Goal: Task Accomplishment & Management: Use online tool/utility

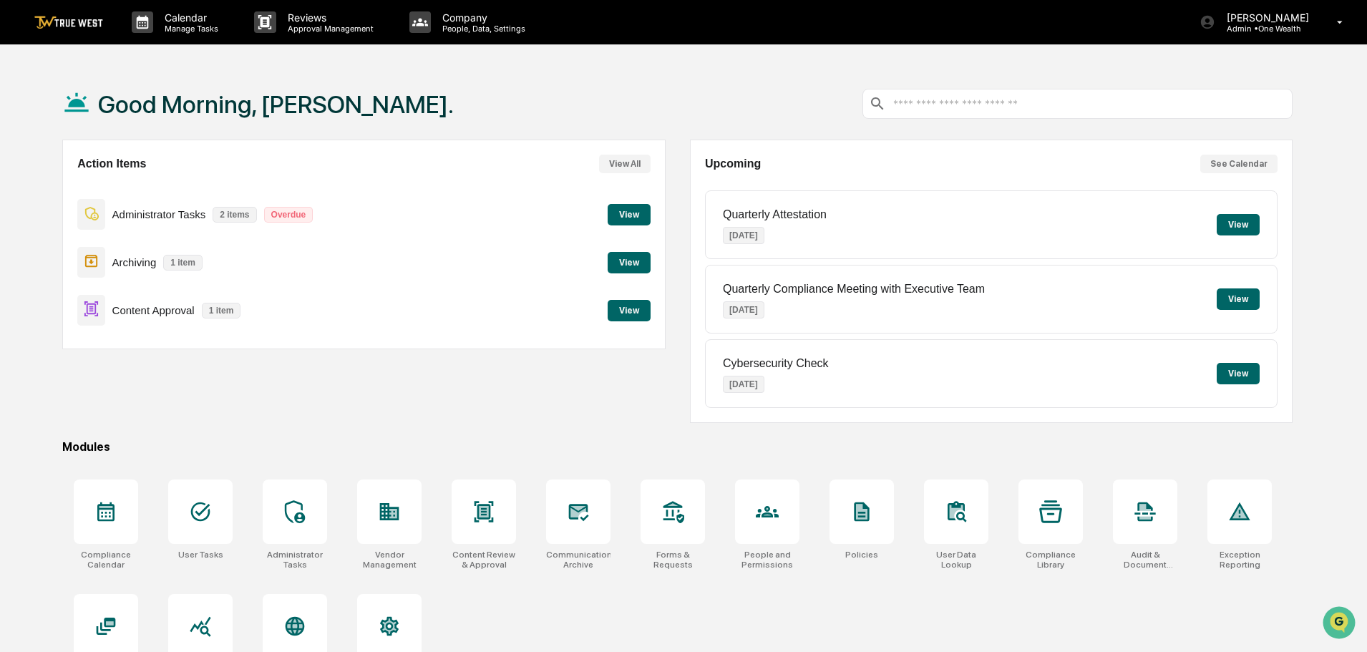
click at [630, 311] on button "View" at bounding box center [629, 310] width 43 height 21
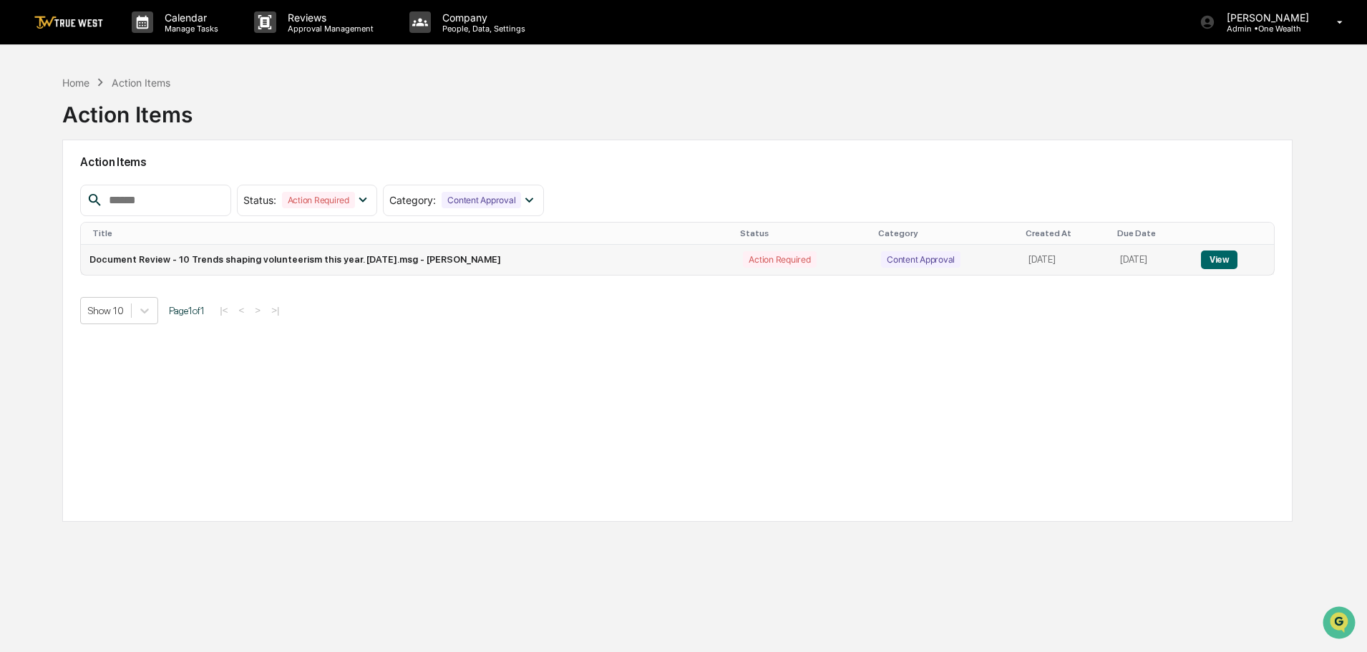
click at [1224, 260] on button "View" at bounding box center [1219, 259] width 36 height 19
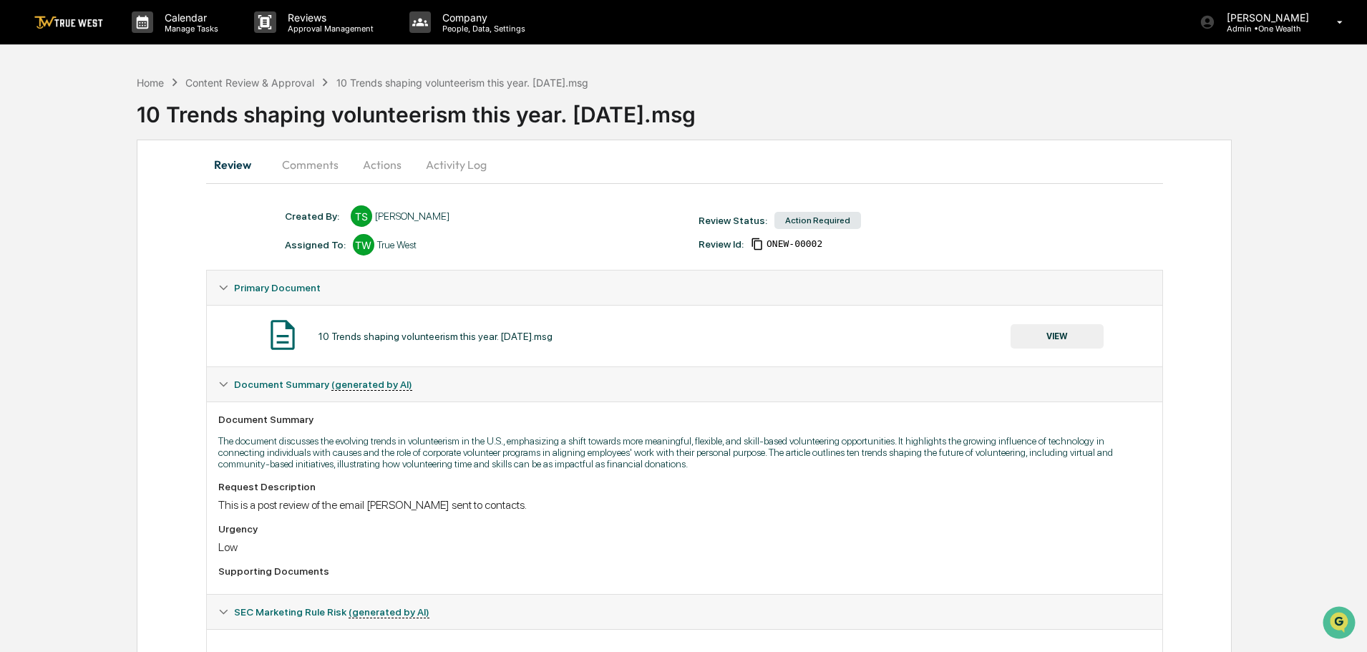
click at [376, 166] on button "Actions" at bounding box center [382, 164] width 64 height 34
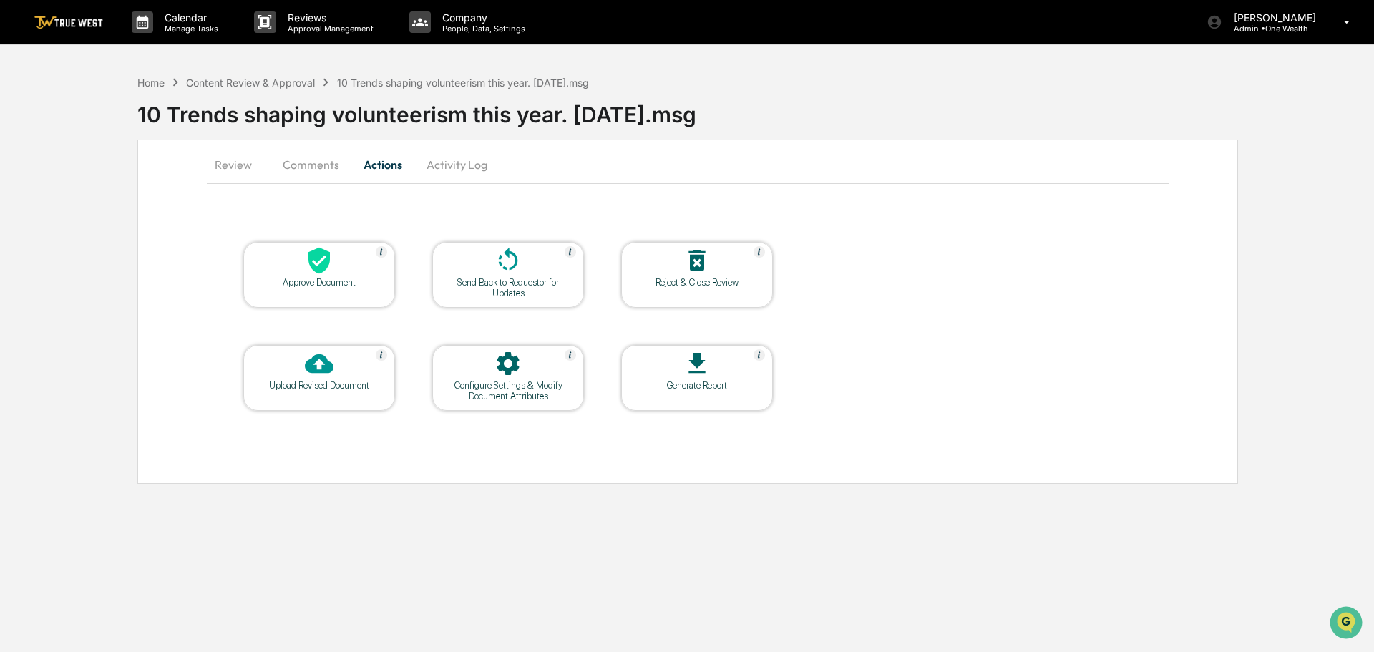
click at [316, 265] on icon at bounding box center [319, 260] width 29 height 29
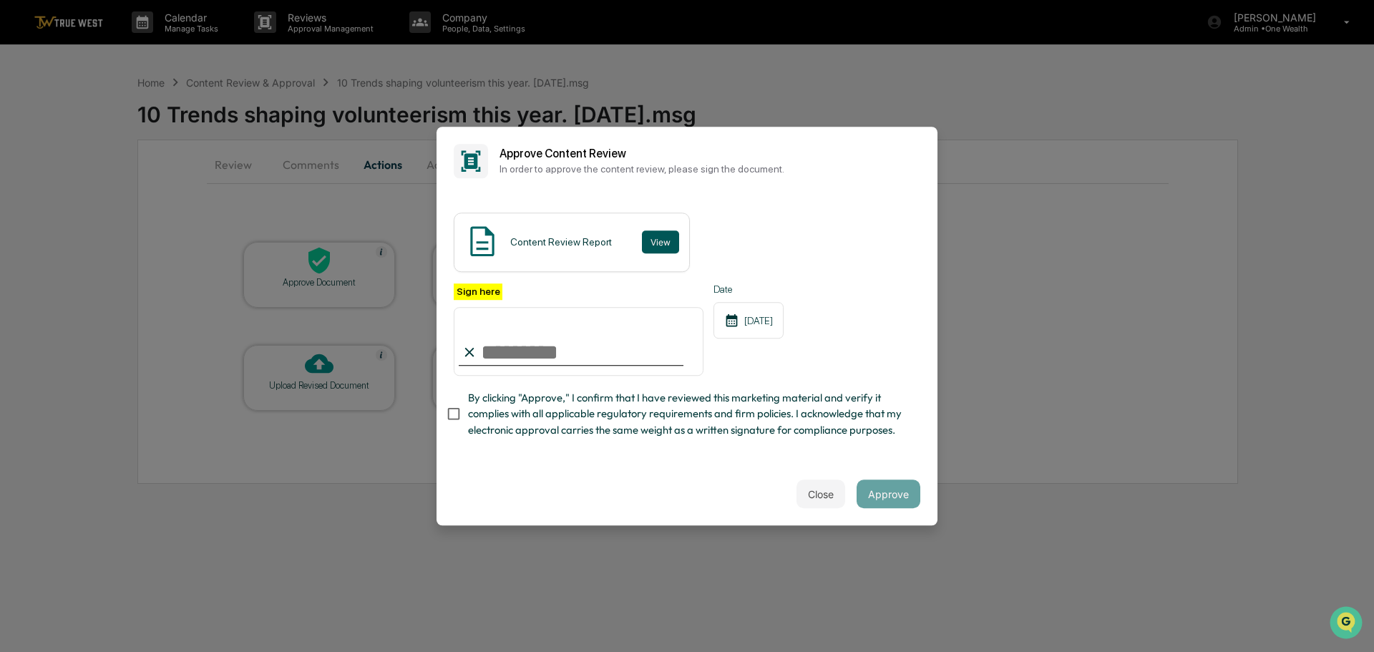
click at [656, 240] on button "View" at bounding box center [660, 241] width 37 height 23
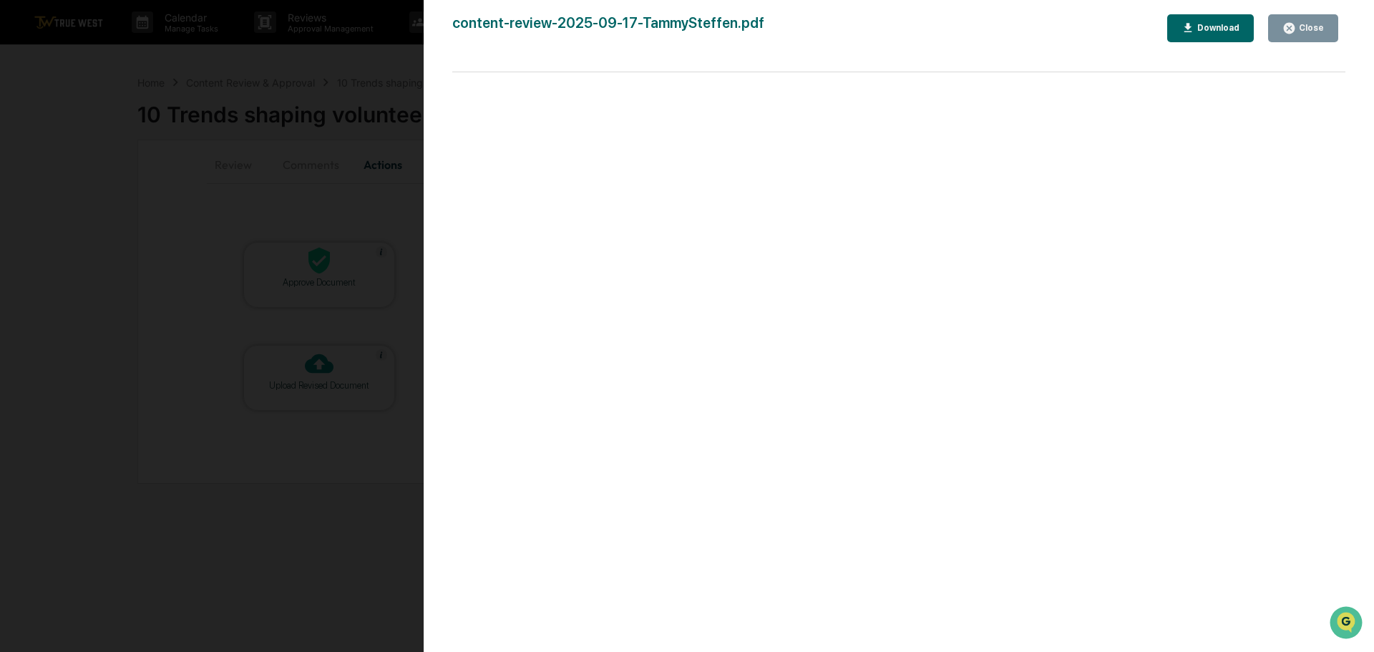
click at [339, 59] on div "Version History [DATE] 03:22 PM [PERSON_NAME] content-review-2025-09-17-TammySt…" at bounding box center [687, 326] width 1374 height 652
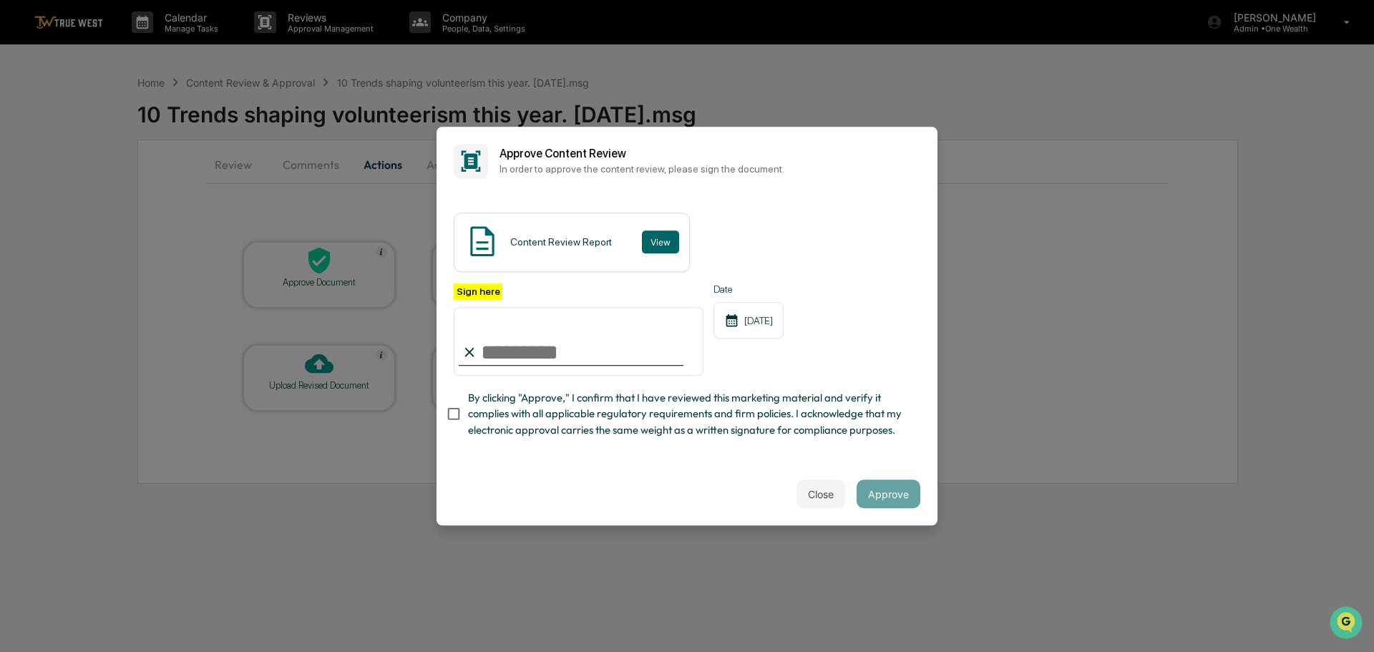
click at [527, 352] on input "Sign here" at bounding box center [579, 341] width 250 height 69
type input "**********"
click at [879, 492] on button "Approve" at bounding box center [889, 493] width 64 height 29
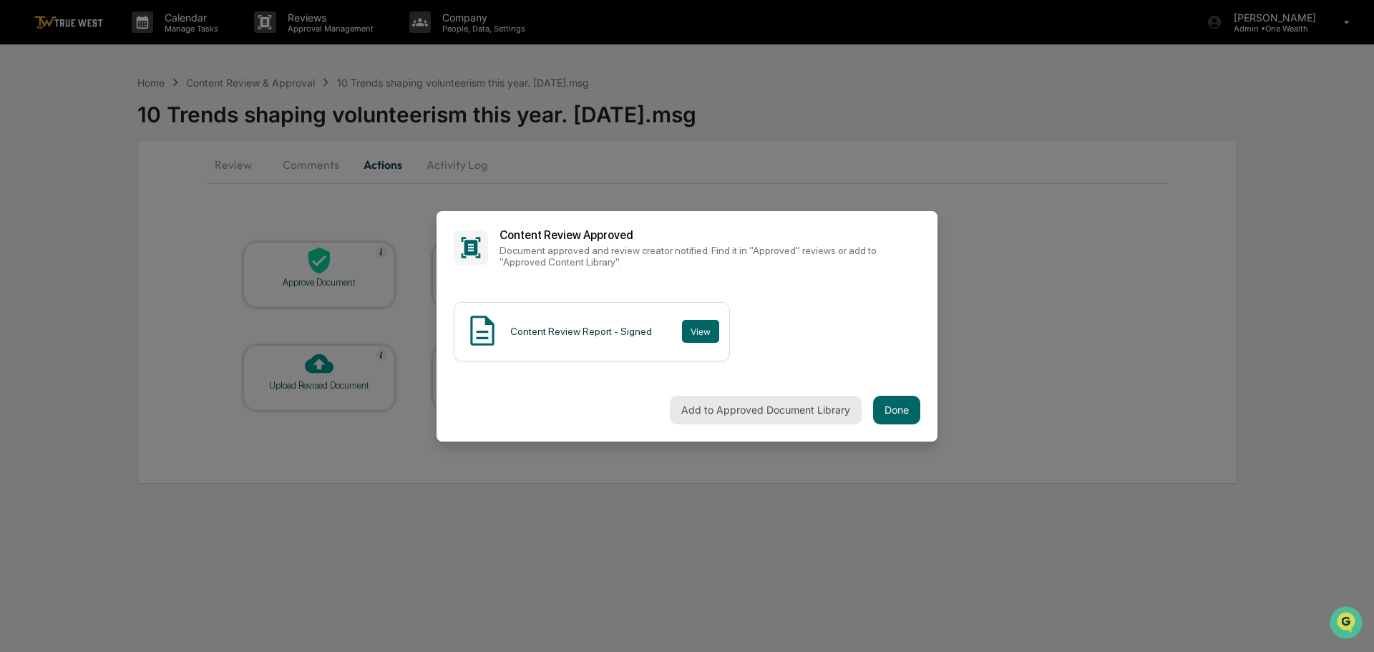
click at [754, 409] on button "Add to Approved Document Library" at bounding box center [766, 410] width 192 height 29
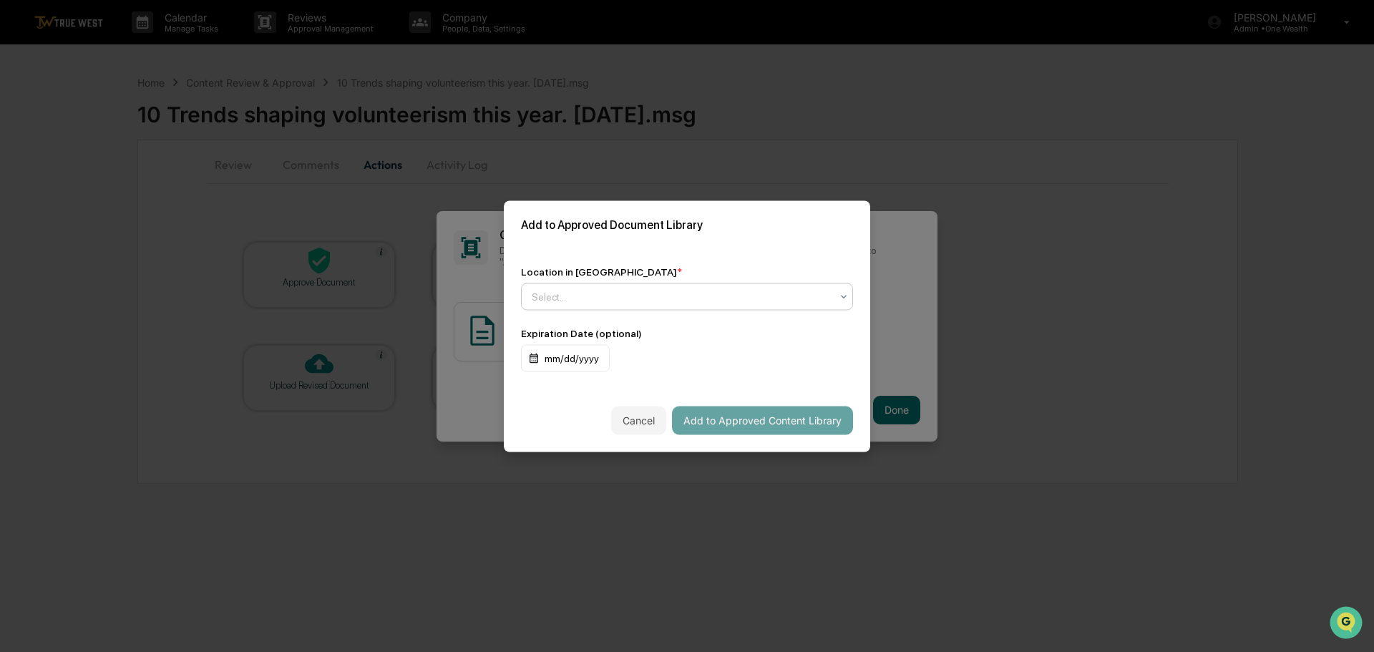
click at [658, 295] on div at bounding box center [681, 296] width 299 height 14
click at [638, 360] on div "↳ Marketing and Advertisements" at bounding box center [687, 359] width 331 height 29
click at [733, 416] on button "Add to Approved Content Library" at bounding box center [762, 420] width 181 height 29
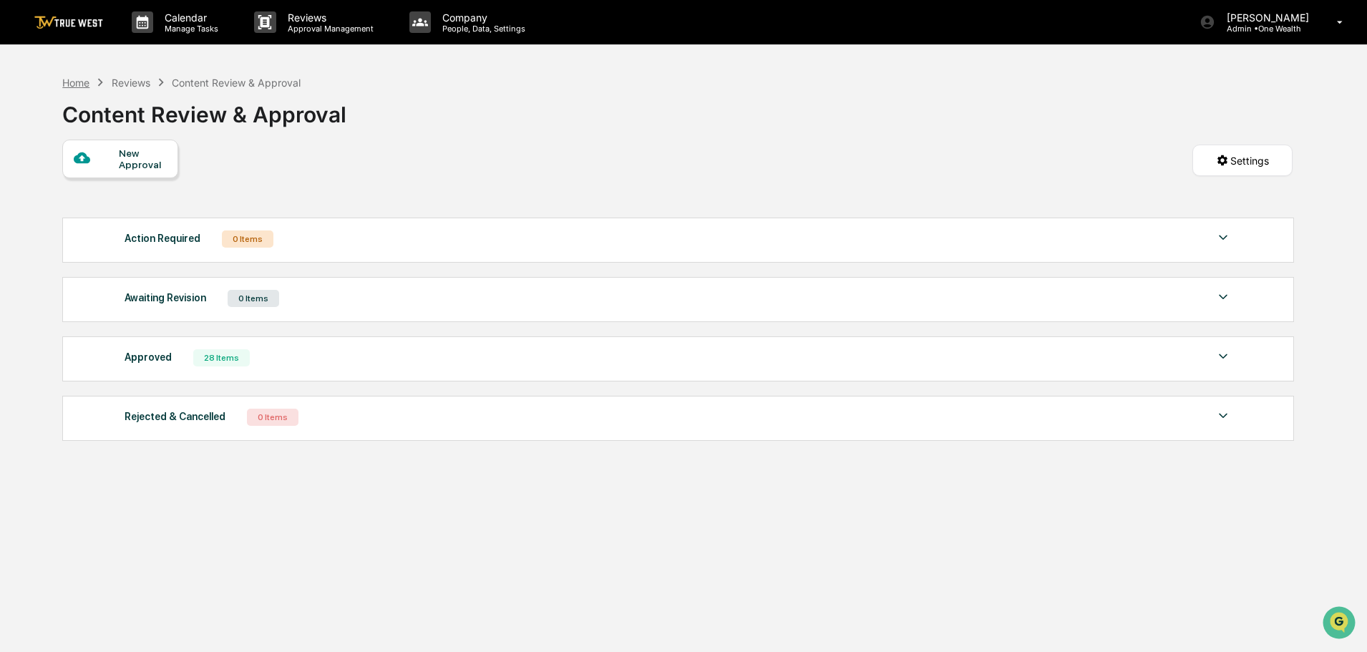
click at [75, 80] on div "Home" at bounding box center [75, 83] width 27 height 12
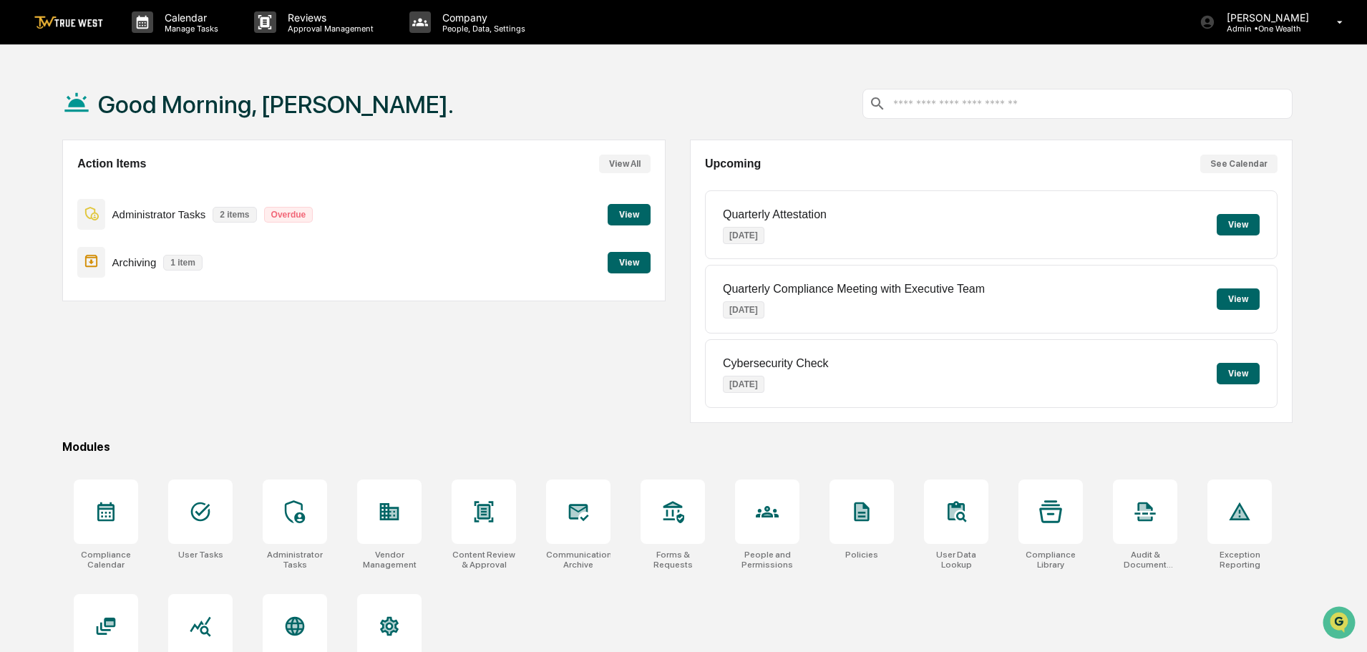
click at [625, 261] on button "View" at bounding box center [629, 262] width 43 height 21
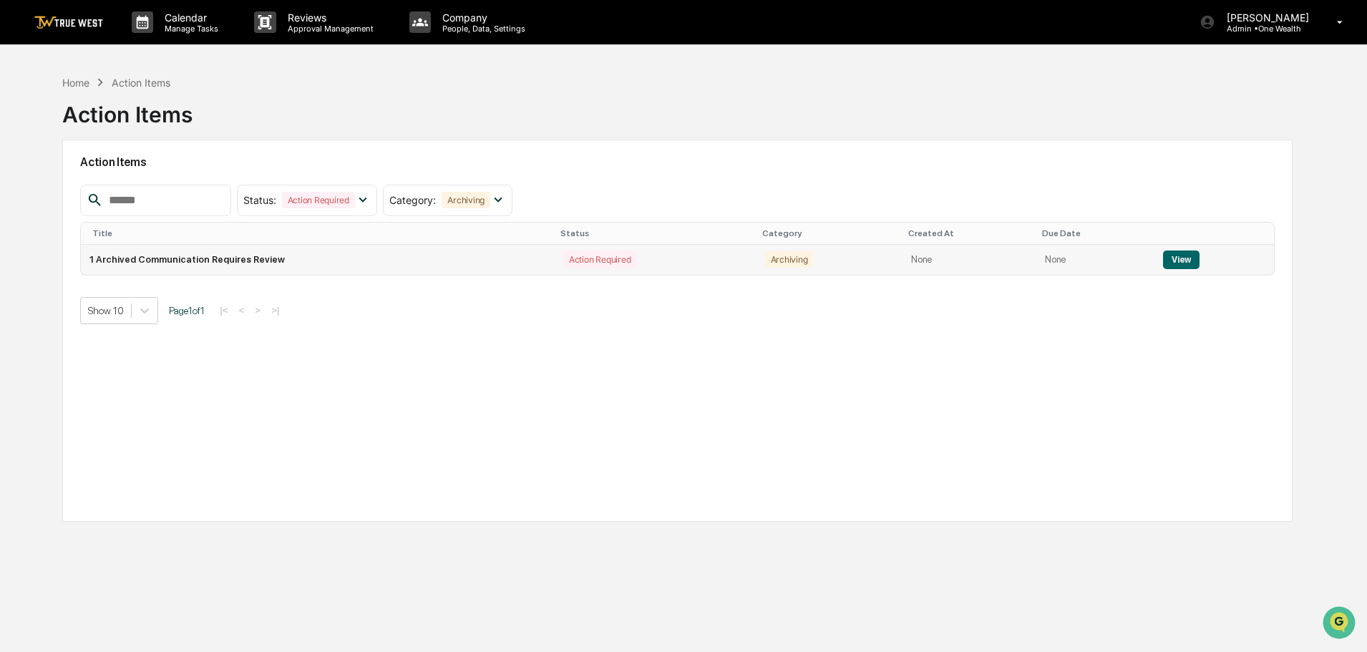
click at [1175, 260] on button "View" at bounding box center [1181, 259] width 36 height 19
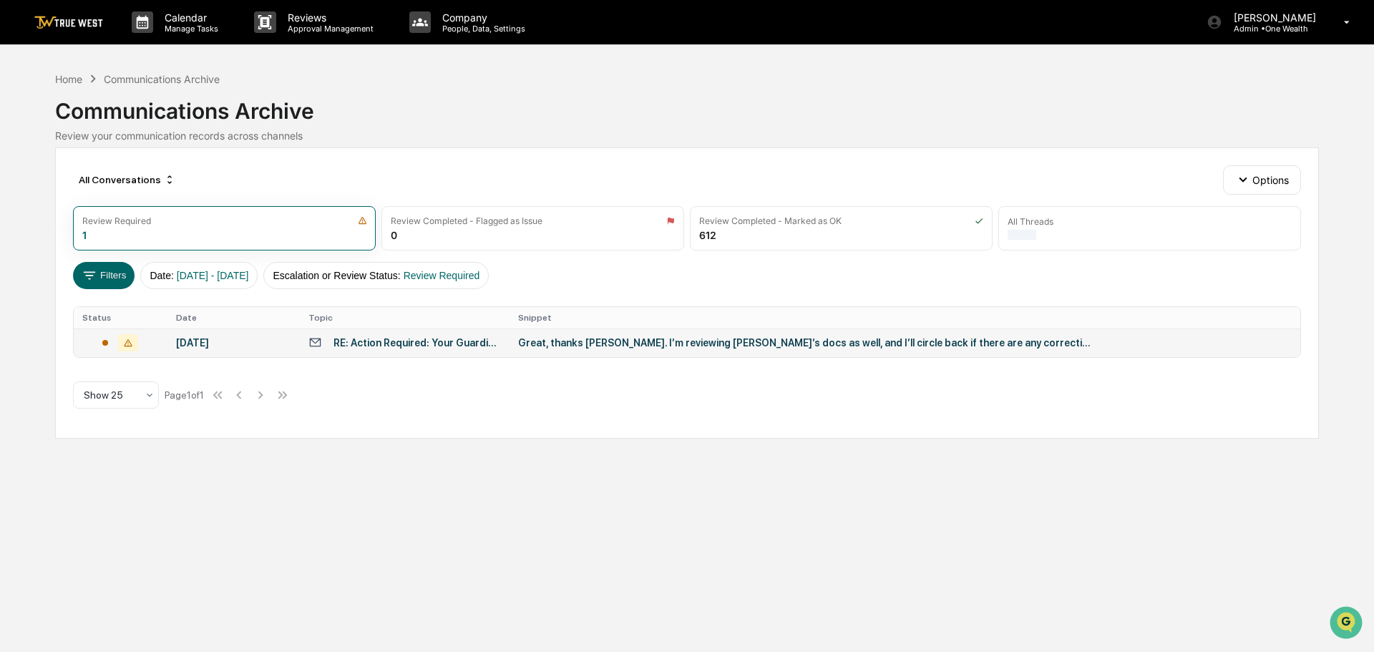
click at [621, 343] on div "Great, thanks [PERSON_NAME]. I’m reviewing [PERSON_NAME]’s docs as well, and I’…" at bounding box center [804, 342] width 572 height 11
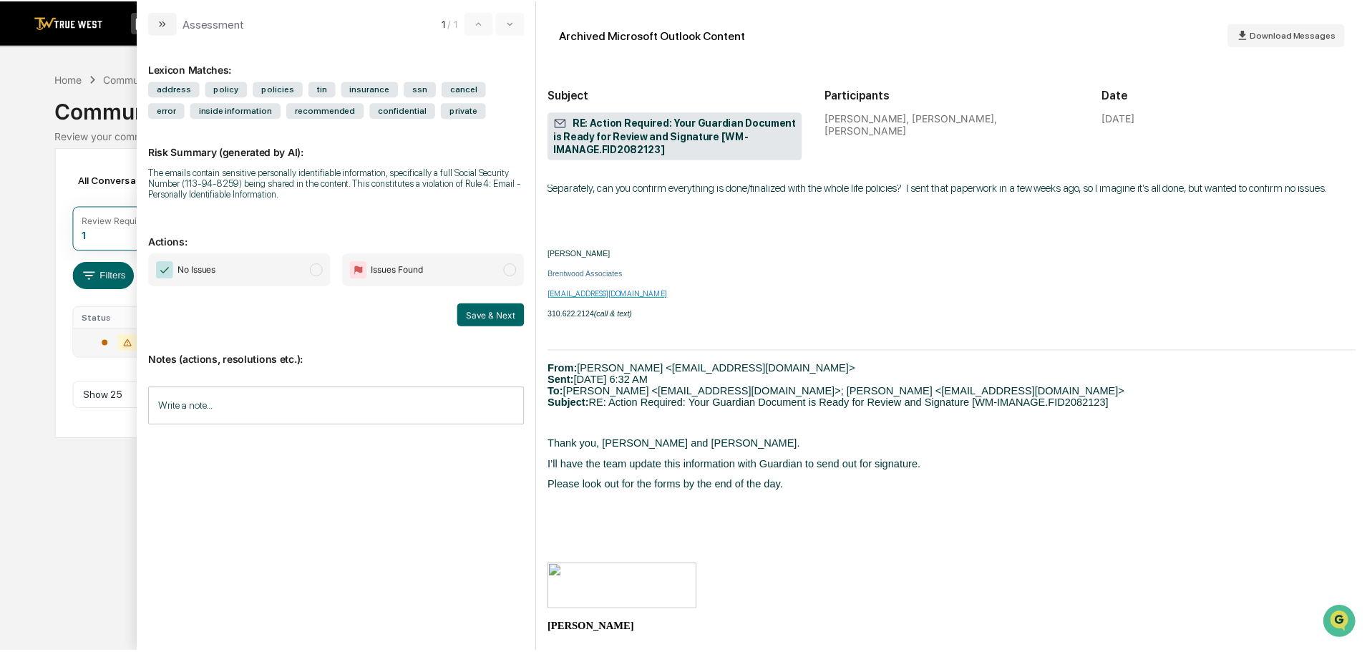
scroll to position [429, 0]
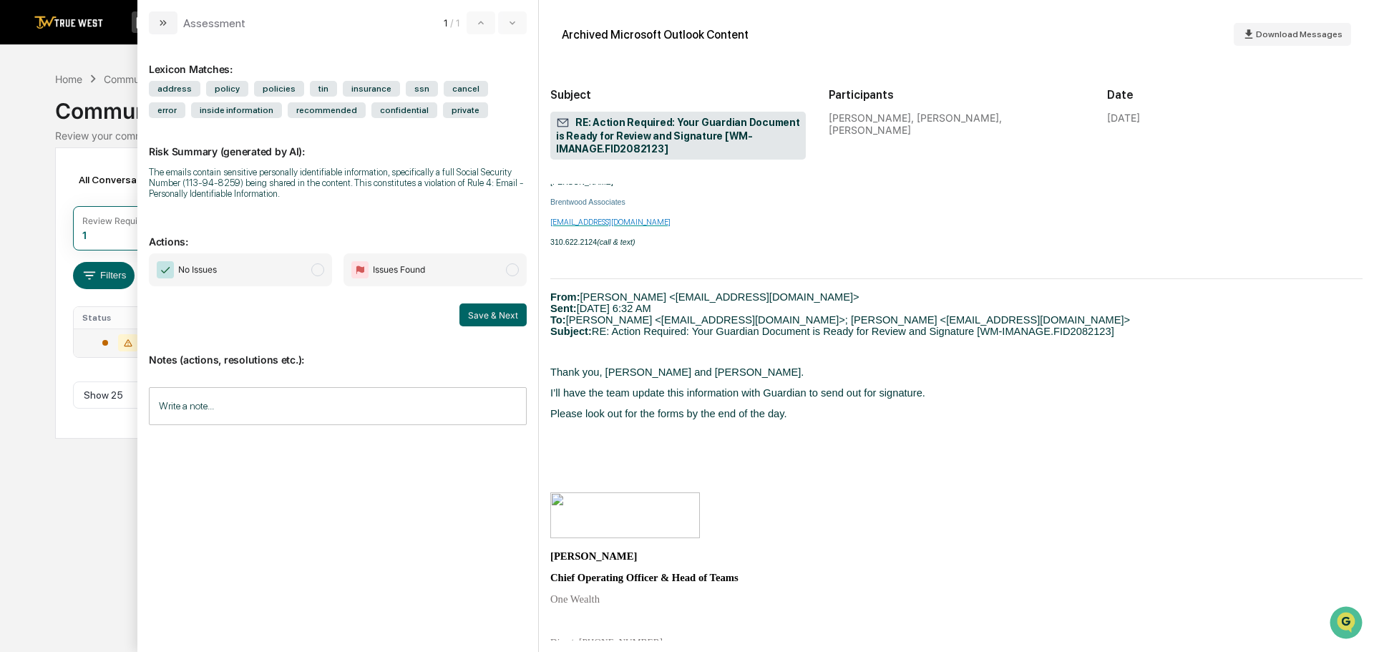
click at [318, 270] on span "modal" at bounding box center [317, 269] width 13 height 13
click at [484, 318] on button "Save & Next" at bounding box center [492, 314] width 67 height 23
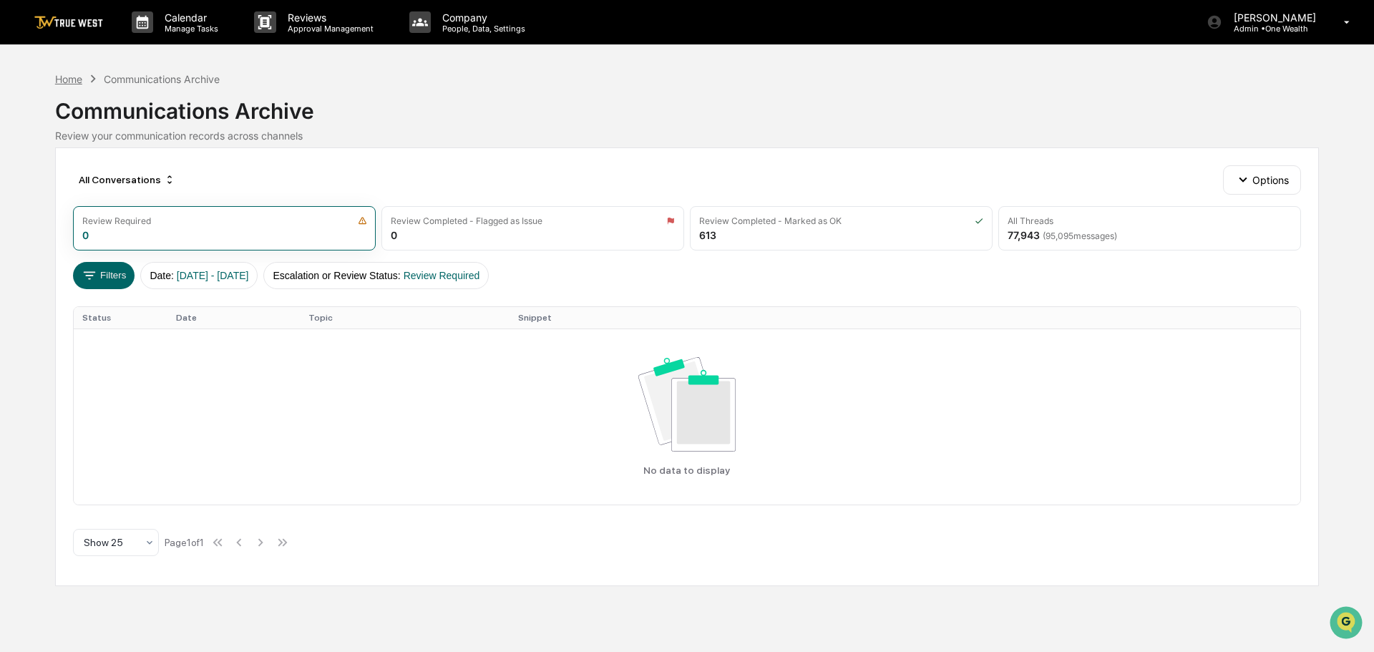
click at [68, 81] on div "Home" at bounding box center [68, 79] width 27 height 12
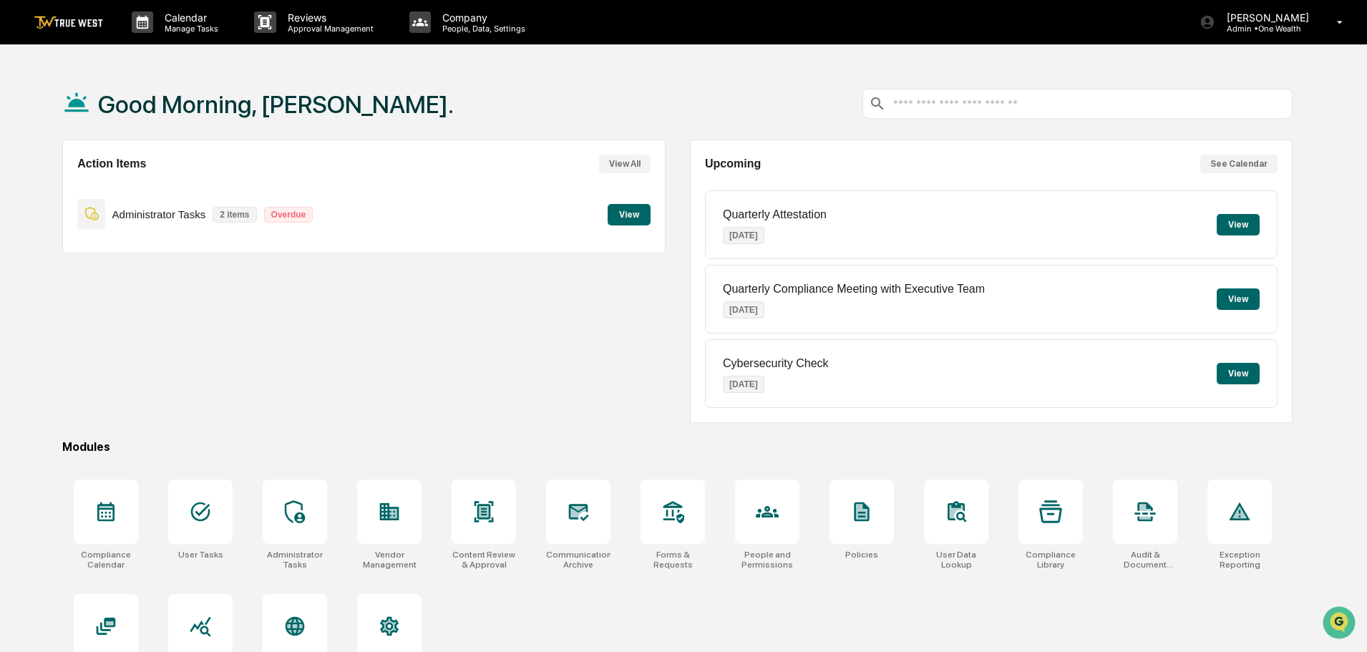
click at [633, 213] on button "View" at bounding box center [629, 214] width 43 height 21
